Goal: Transaction & Acquisition: Purchase product/service

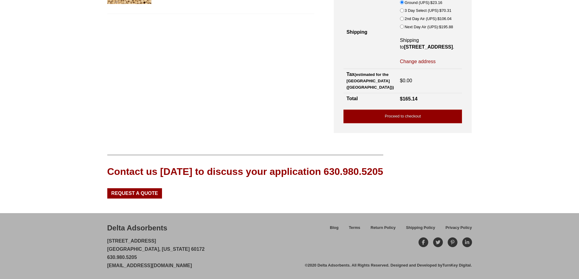
scroll to position [98, 0]
click at [150, 249] on p "28 Congress Circle W. Roselle, Illinois 60172 630.980.5205 customerservice@delt…" at bounding box center [156, 253] width 98 height 33
copy p "60172"
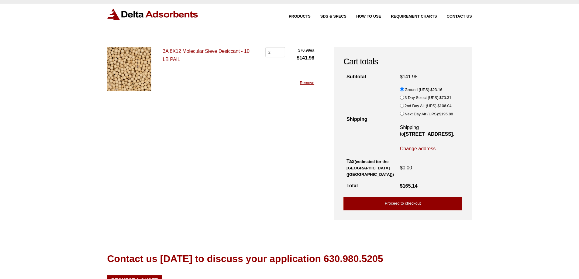
scroll to position [0, 0]
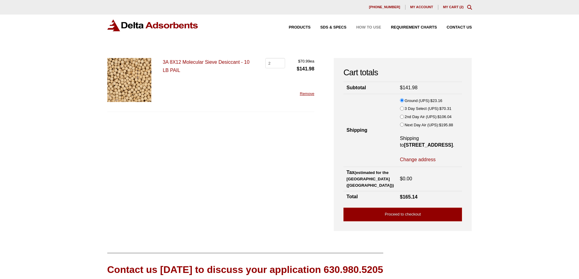
click at [371, 26] on span "How to Use" at bounding box center [368, 28] width 25 height 4
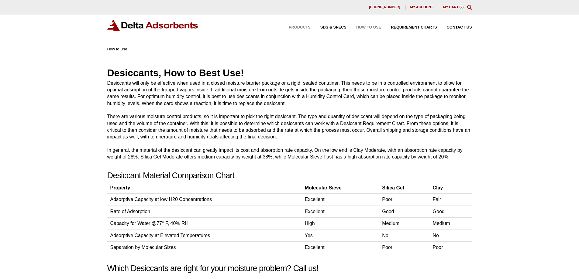
click at [301, 26] on span "Products" at bounding box center [300, 28] width 22 height 4
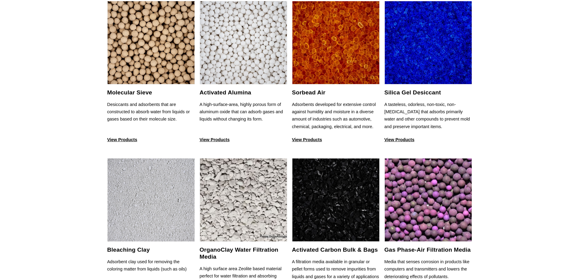
scroll to position [61, 0]
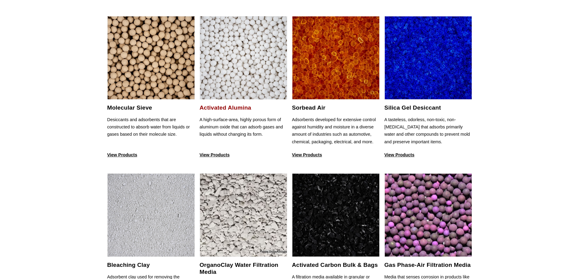
click at [267, 71] on img at bounding box center [243, 58] width 87 height 84
click at [431, 79] on img at bounding box center [428, 58] width 87 height 84
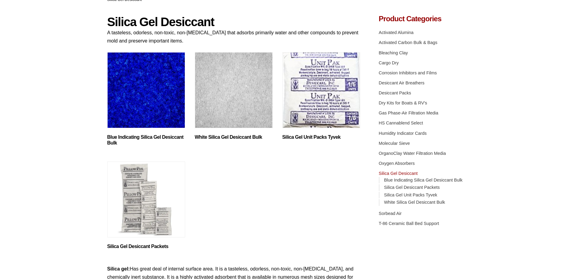
scroll to position [61, 0]
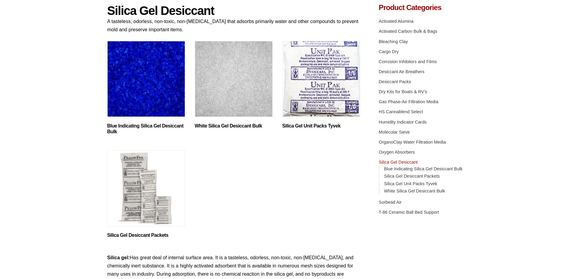
click at [150, 88] on img "Visit product category Blue Indicating Silica Gel Desiccant Bulk" at bounding box center [146, 79] width 78 height 76
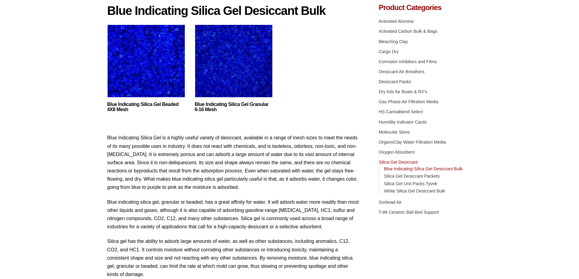
scroll to position [40, 0]
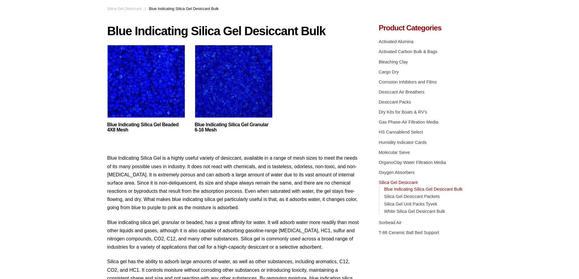
click at [141, 86] on img at bounding box center [146, 83] width 78 height 76
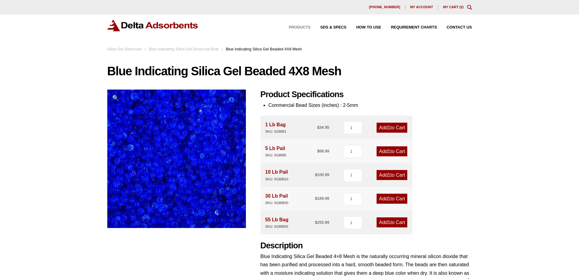
click at [298, 26] on span "Products" at bounding box center [300, 28] width 22 height 4
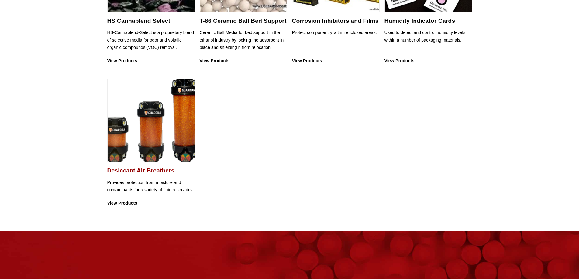
scroll to position [628, 0]
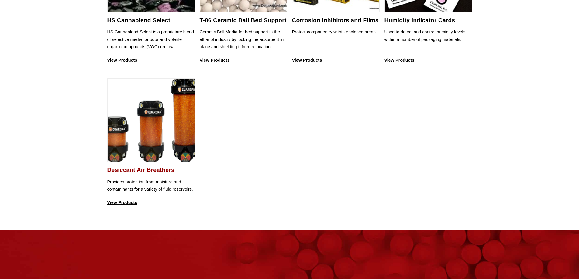
click at [156, 127] on img at bounding box center [151, 121] width 87 height 84
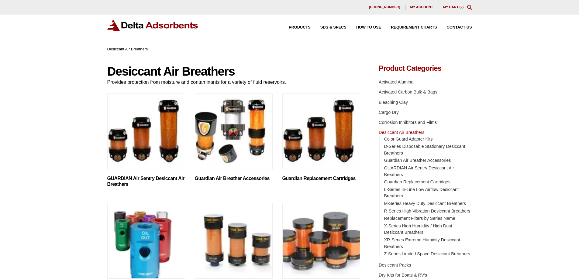
click at [453, 6] on link "My Cart ( 2 )" at bounding box center [453, 7] width 21 height 4
